Goal: Information Seeking & Learning: Check status

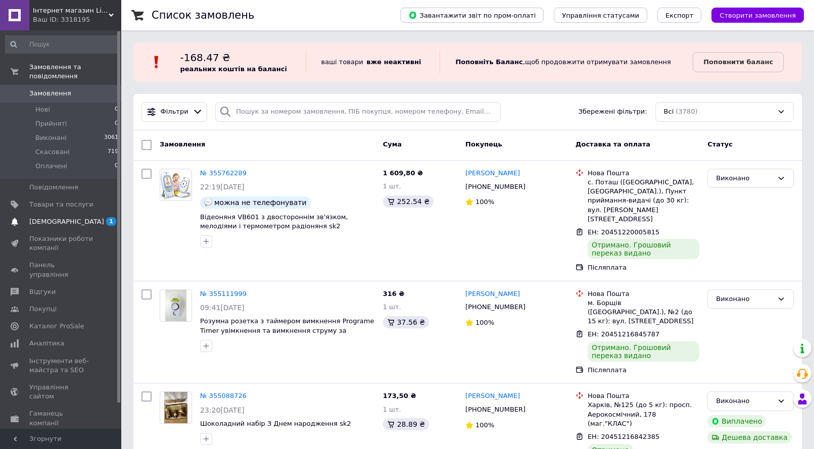
click at [69, 217] on span "[DEMOGRAPHIC_DATA]" at bounding box center [61, 221] width 64 height 9
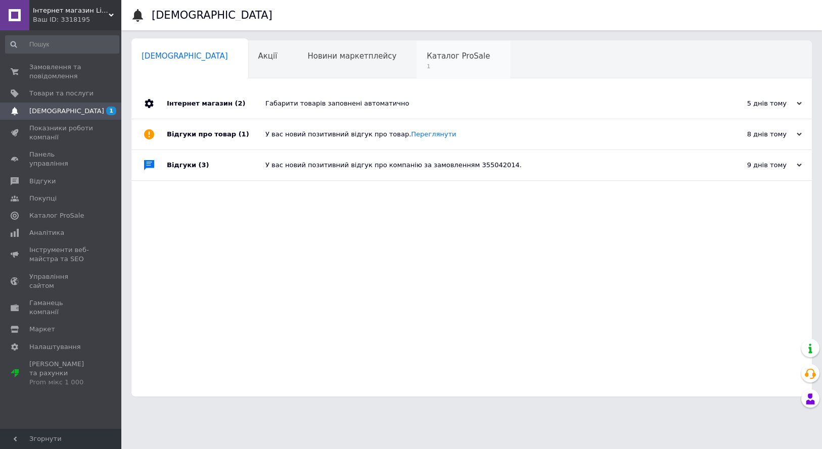
click at [427, 64] on span "1" at bounding box center [458, 67] width 63 height 8
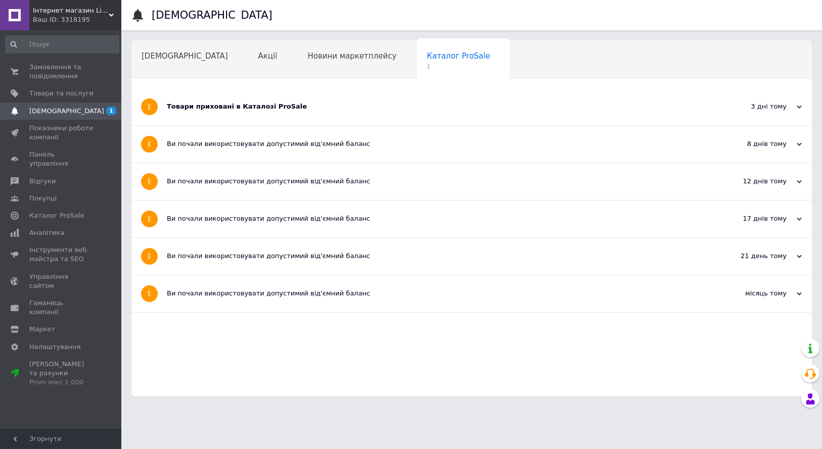
click at [238, 104] on div "Товари приховані в Каталозі ProSale" at bounding box center [434, 106] width 534 height 9
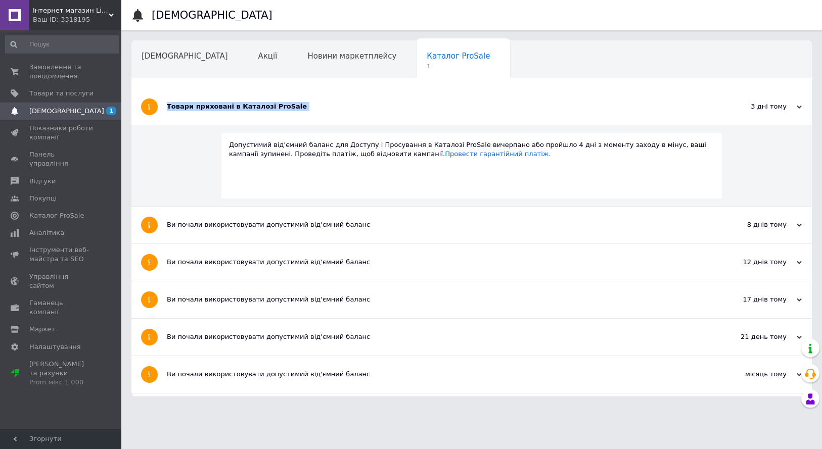
click at [238, 104] on div "Товари приховані в Каталозі ProSale" at bounding box center [434, 106] width 534 height 9
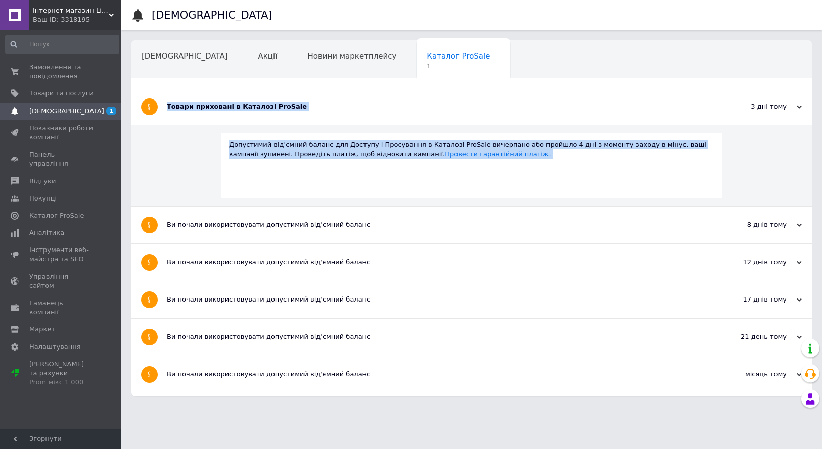
click at [238, 104] on div "Товари приховані в Каталозі ProSale" at bounding box center [434, 106] width 534 height 9
